Goal: Task Accomplishment & Management: Manage account settings

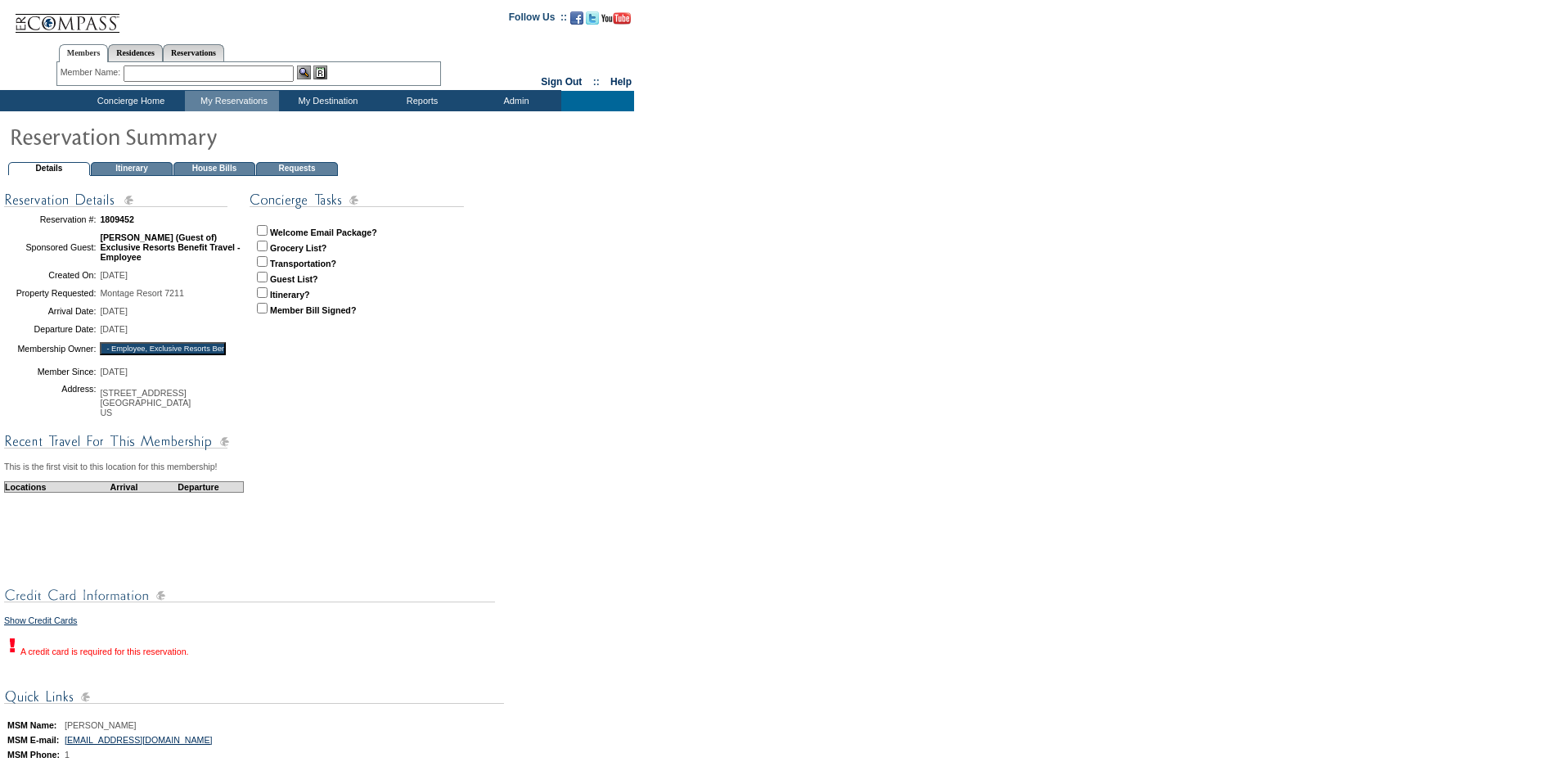
click at [264, 229] on input "checkbox" at bounding box center [262, 230] width 11 height 11
checkbox input "true"
click at [155, 99] on td "Concierge Home" at bounding box center [129, 101] width 112 height 20
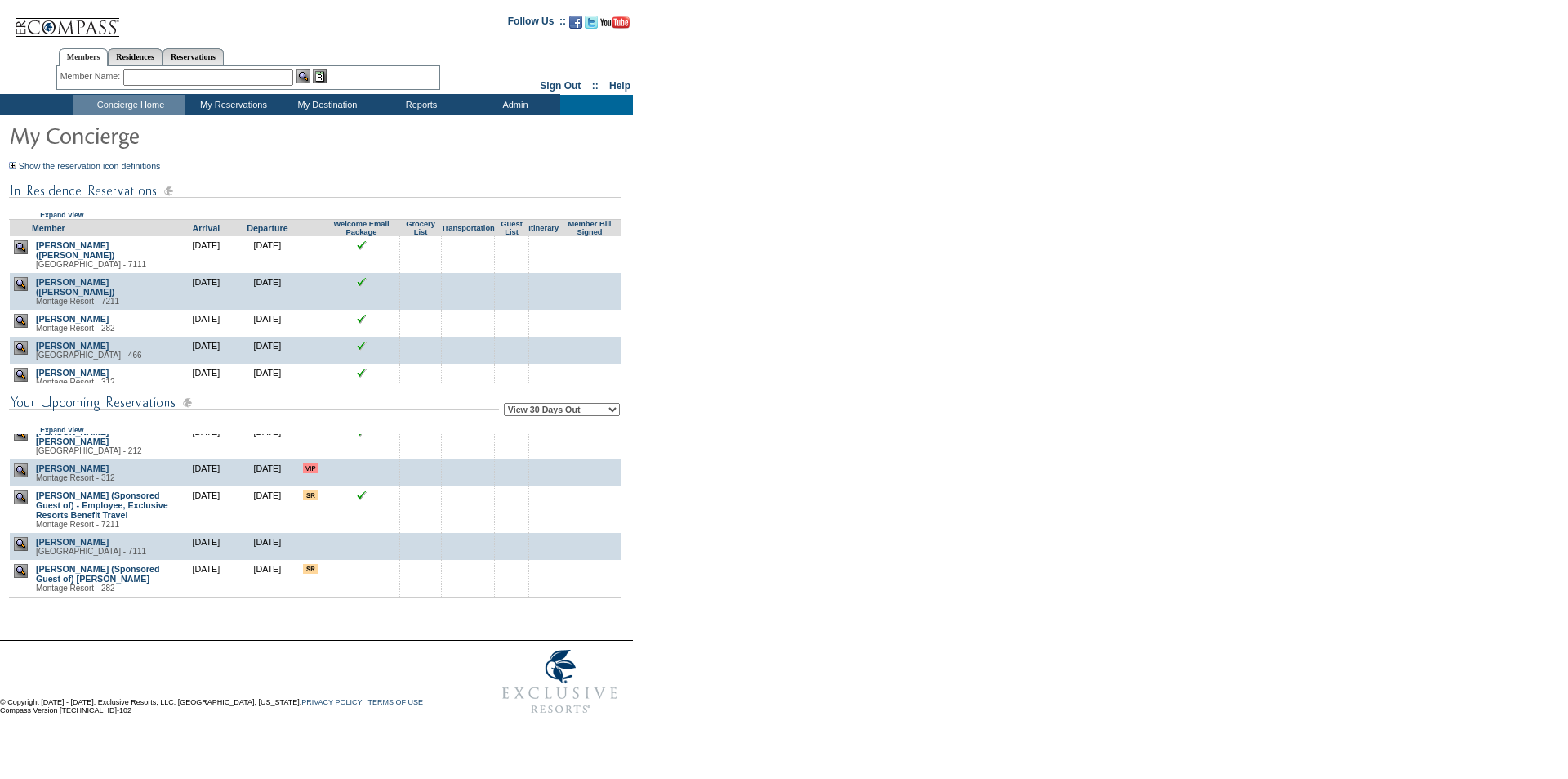
scroll to position [1901, 0]
click at [19, 540] on img at bounding box center [21, 544] width 14 height 14
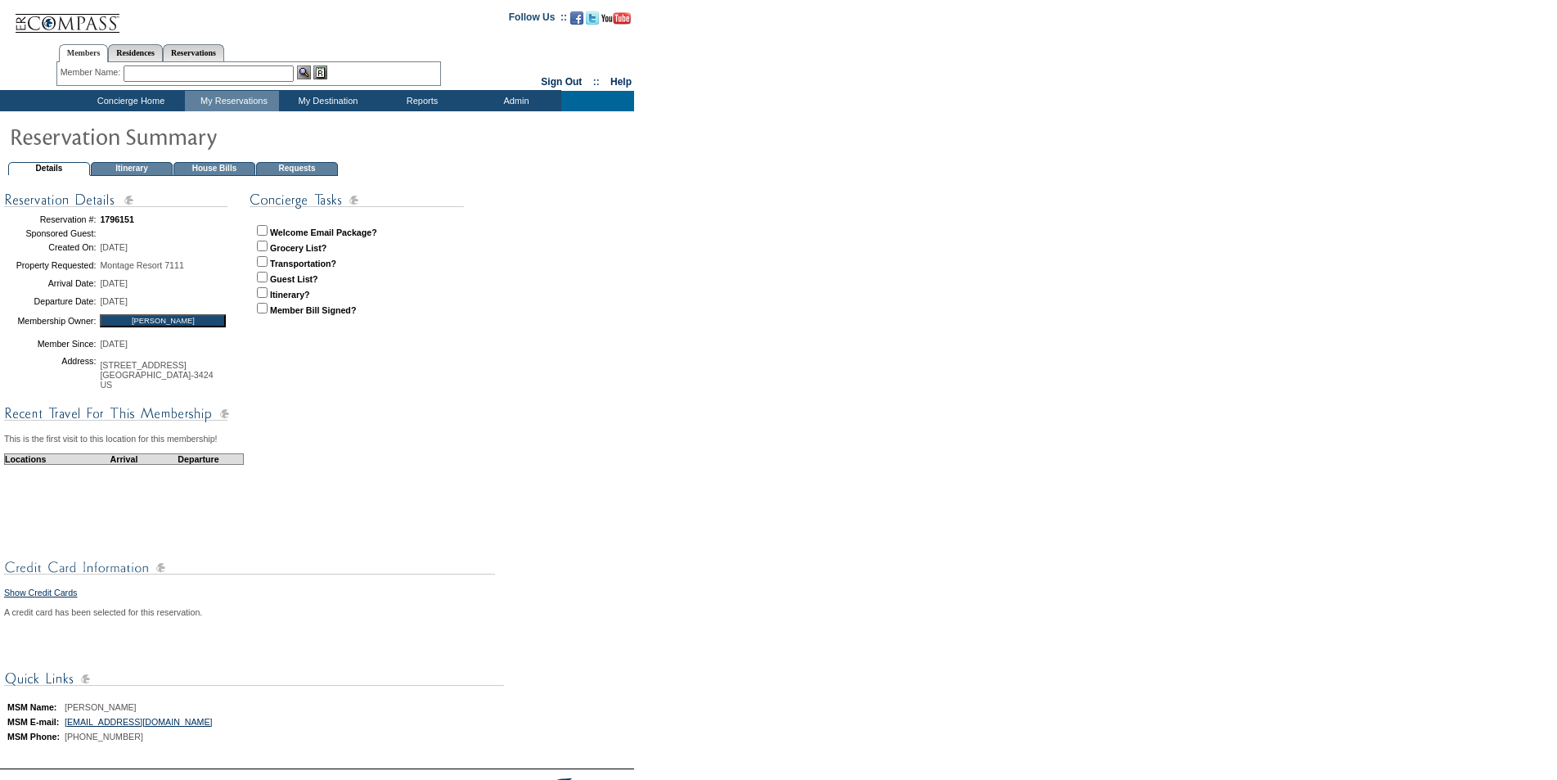
click at [263, 228] on input "checkbox" at bounding box center [262, 230] width 11 height 11
checkbox input "true"
click at [166, 97] on td "Concierge Home" at bounding box center [129, 101] width 112 height 20
